Goal: Transaction & Acquisition: Purchase product/service

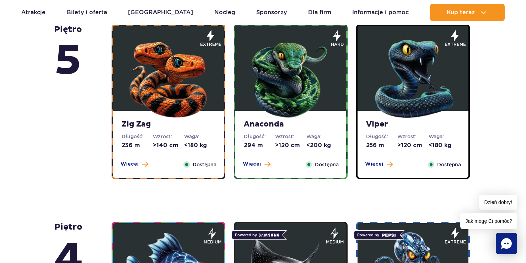
scroll to position [500, 0]
click at [140, 161] on button "Więcej" at bounding box center [134, 164] width 28 height 7
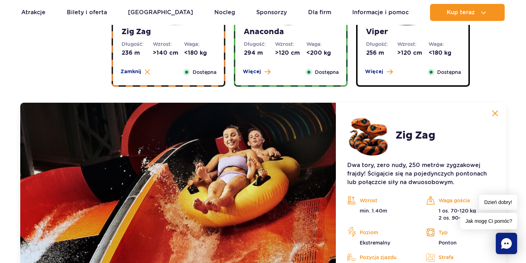
scroll to position [652, 0]
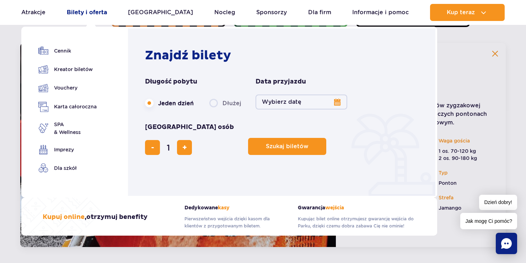
click at [90, 15] on link "Bilety i oferta" at bounding box center [87, 12] width 40 height 17
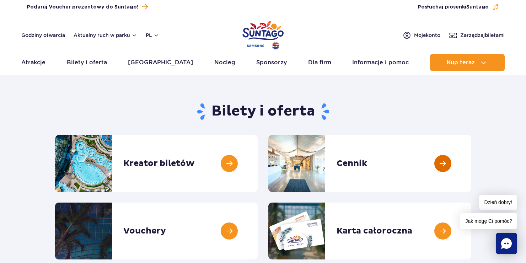
click at [471, 162] on link at bounding box center [471, 163] width 0 height 57
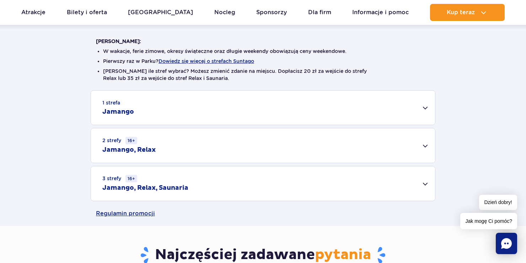
scroll to position [173, 0]
click at [424, 113] on div "1 strefa Jamango" at bounding box center [263, 107] width 344 height 34
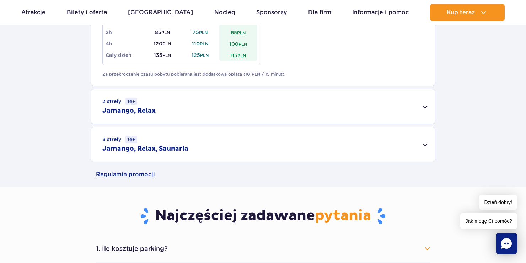
scroll to position [472, 0]
click at [415, 142] on div "3 strefy 16+ Jamango, Relax, Saunaria" at bounding box center [263, 144] width 344 height 34
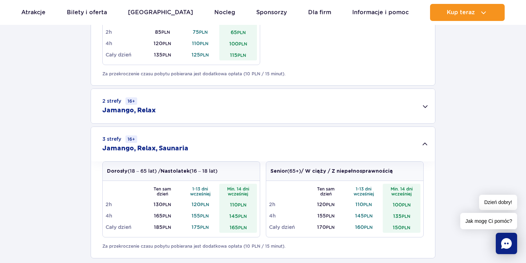
click at [413, 107] on div "2 strefy 16+ Jamango, Relax" at bounding box center [263, 106] width 344 height 34
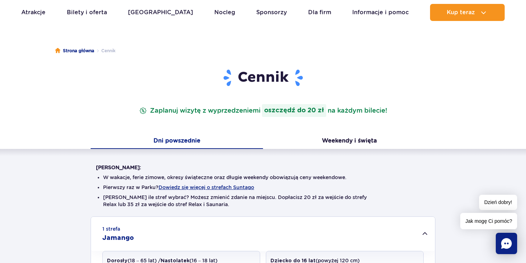
scroll to position [47, 0]
